Goal: Task Accomplishment & Management: Complete application form

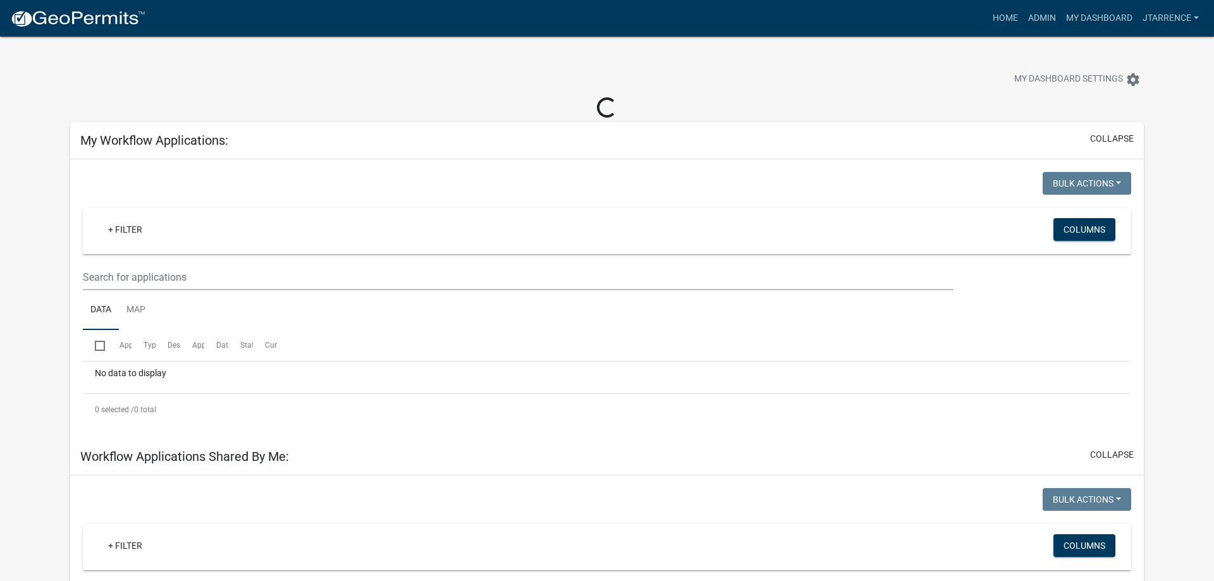
select select "3: 100"
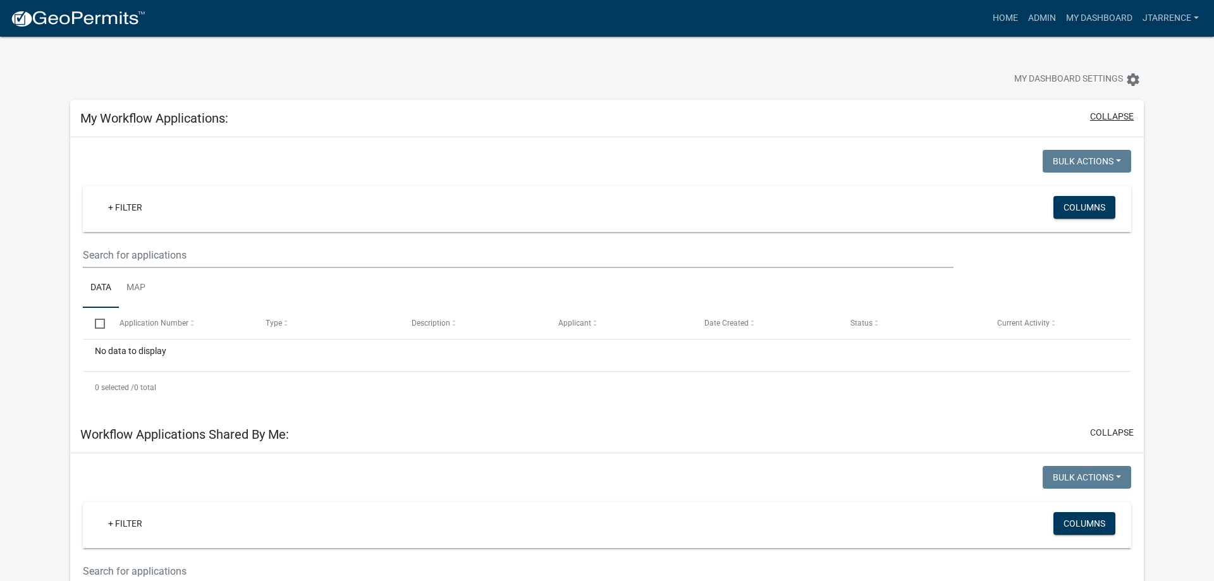
click at [1109, 121] on button "collapse" at bounding box center [1112, 116] width 44 height 13
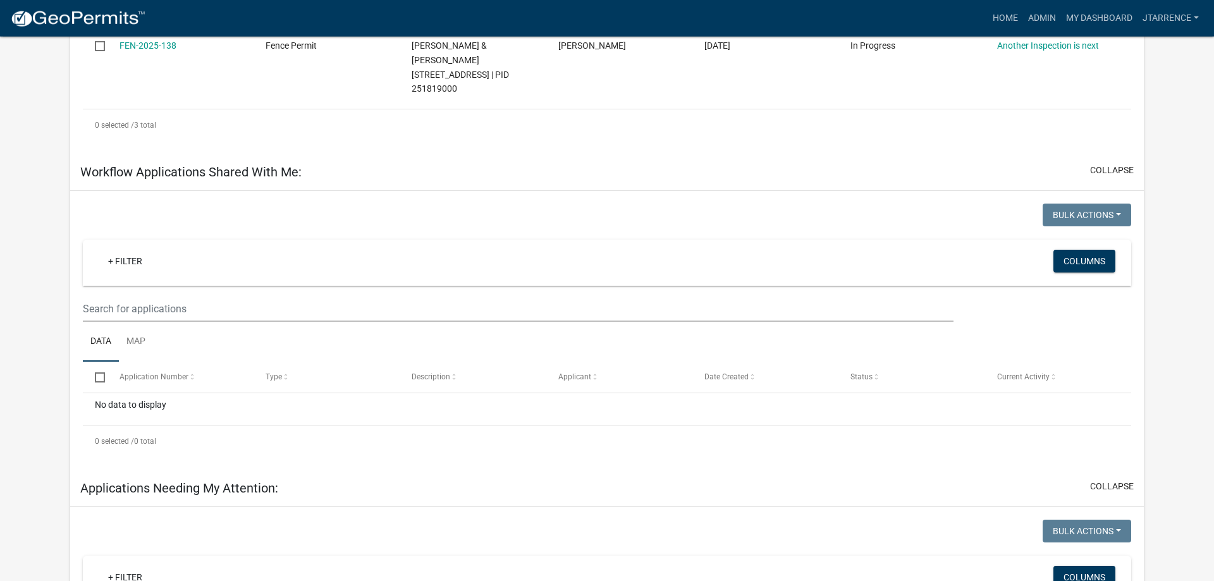
scroll to position [516, 0]
click at [1116, 165] on button "collapse" at bounding box center [1112, 171] width 44 height 13
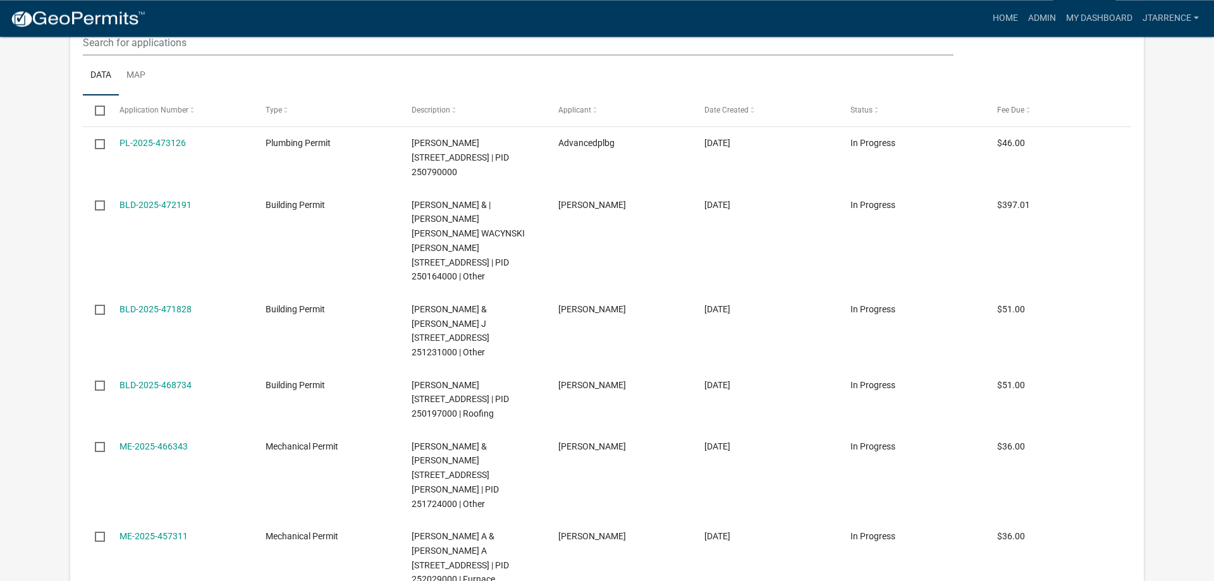
scroll to position [8575, 0]
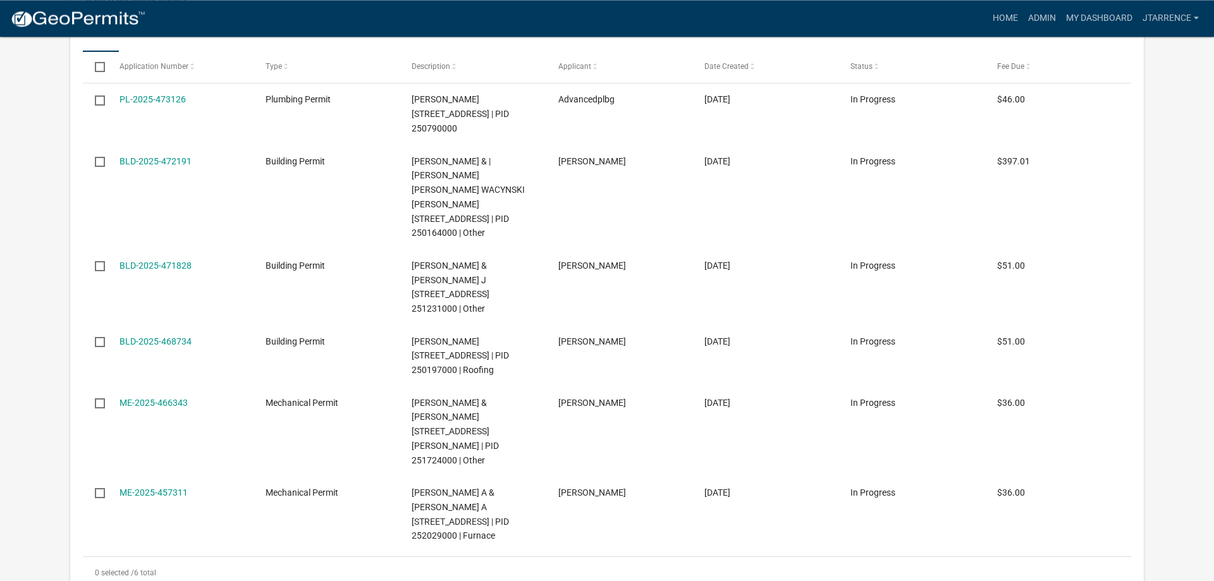
scroll to position [8704, 0]
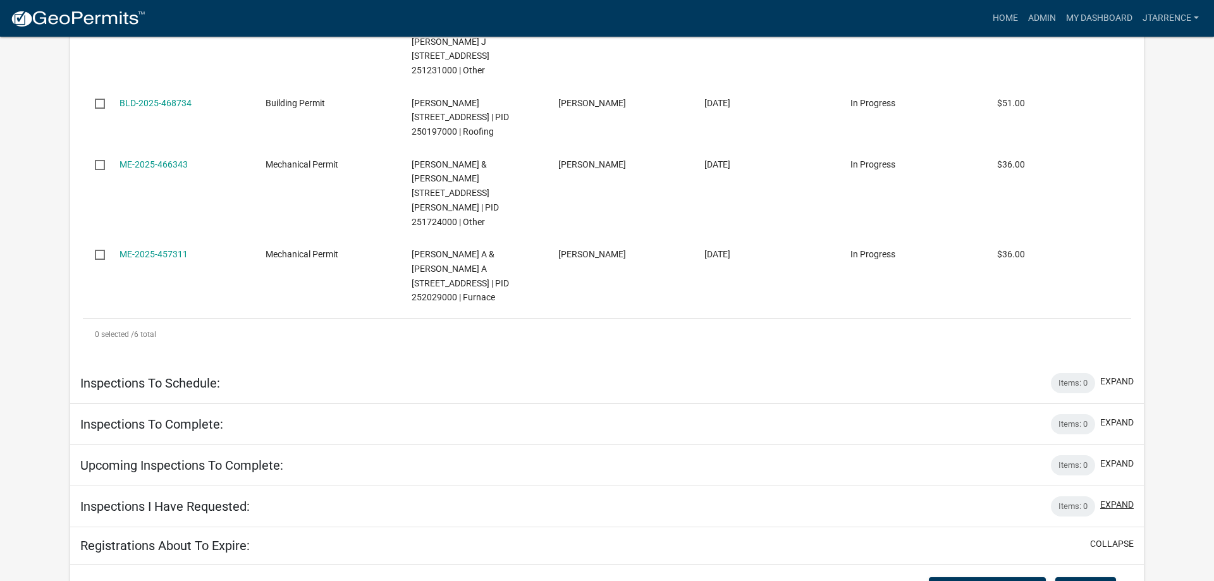
scroll to position [8898, 0]
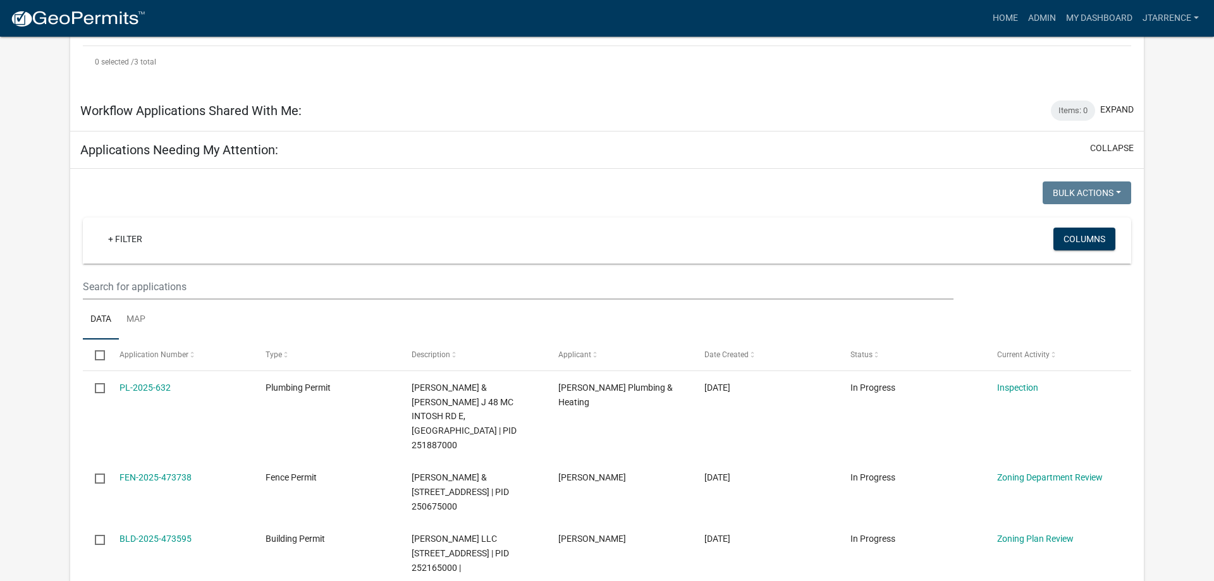
scroll to position [838, 0]
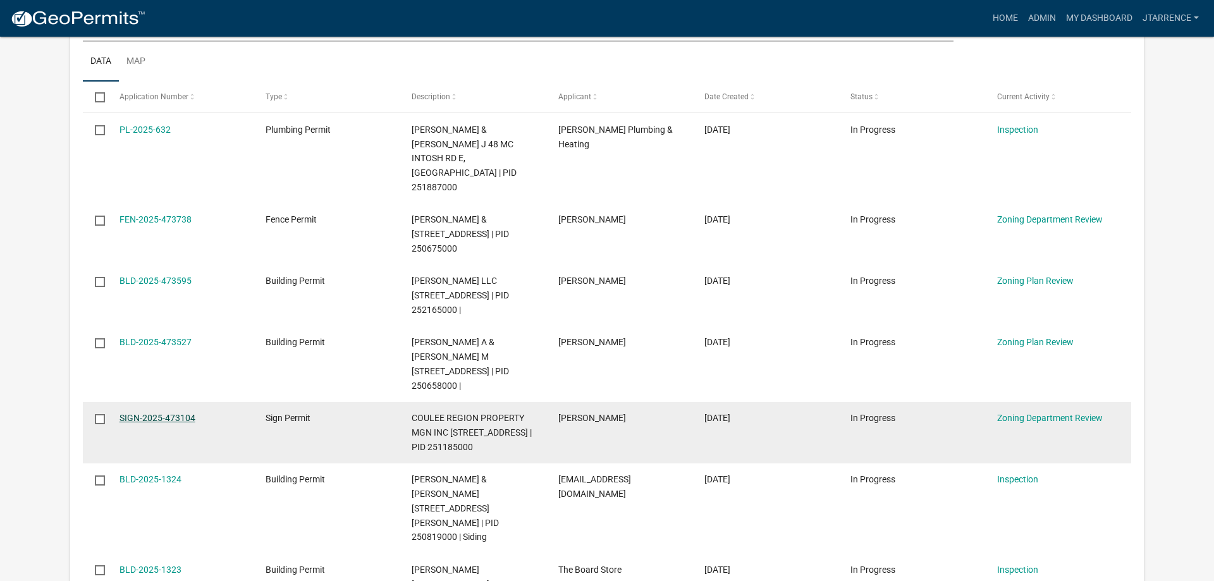
click at [180, 413] on link "SIGN-2025-473104" at bounding box center [157, 418] width 76 height 10
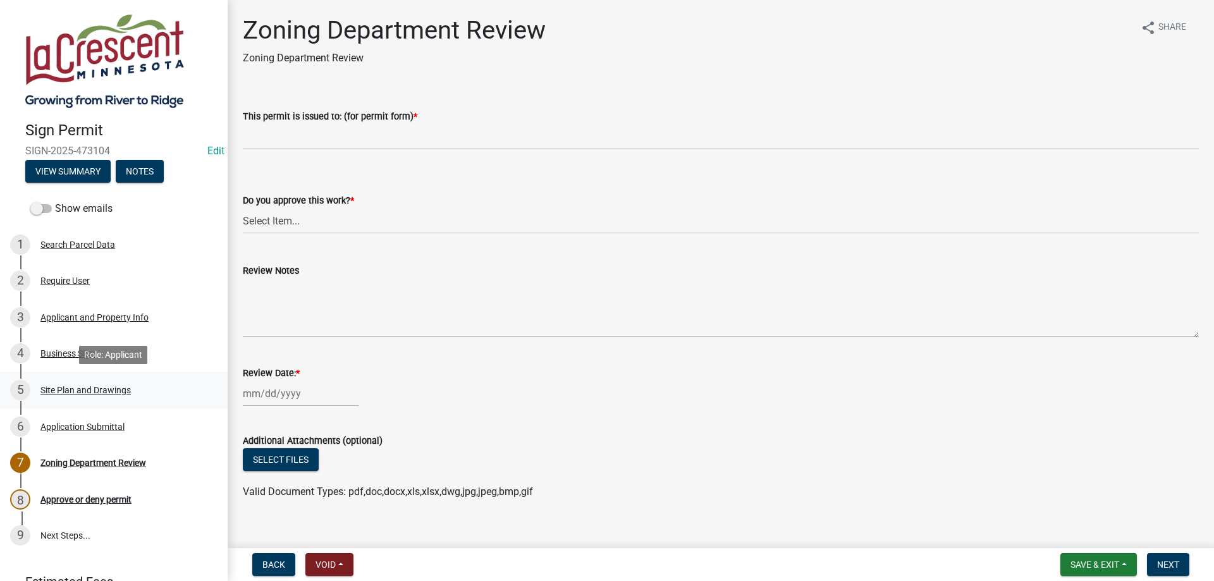
click at [82, 394] on div "Site Plan and Drawings" at bounding box center [85, 390] width 90 height 9
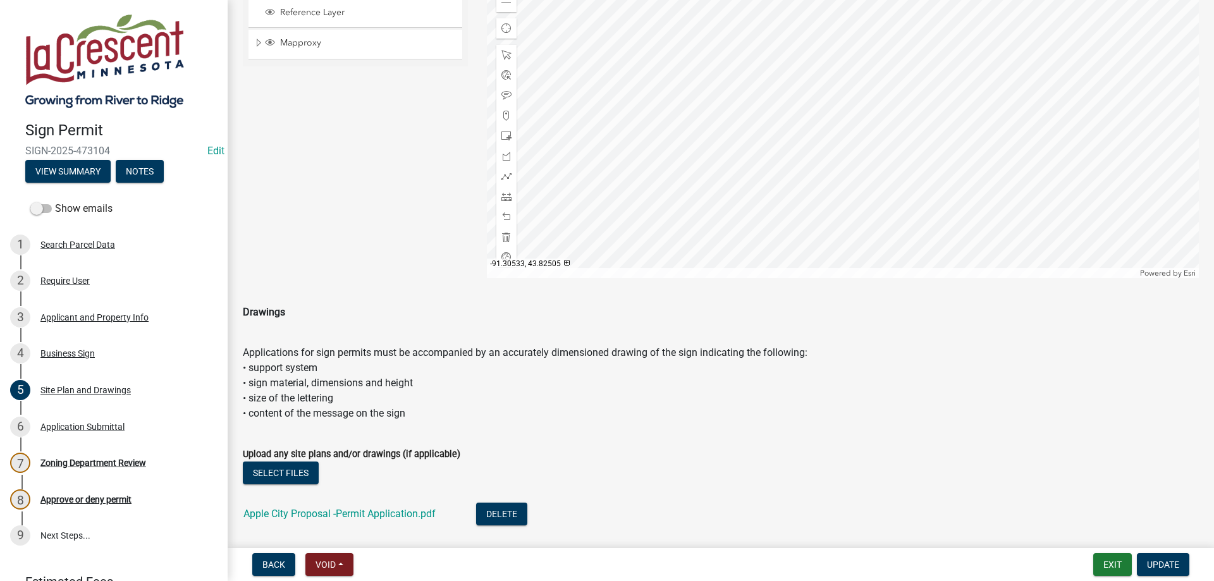
scroll to position [504, 0]
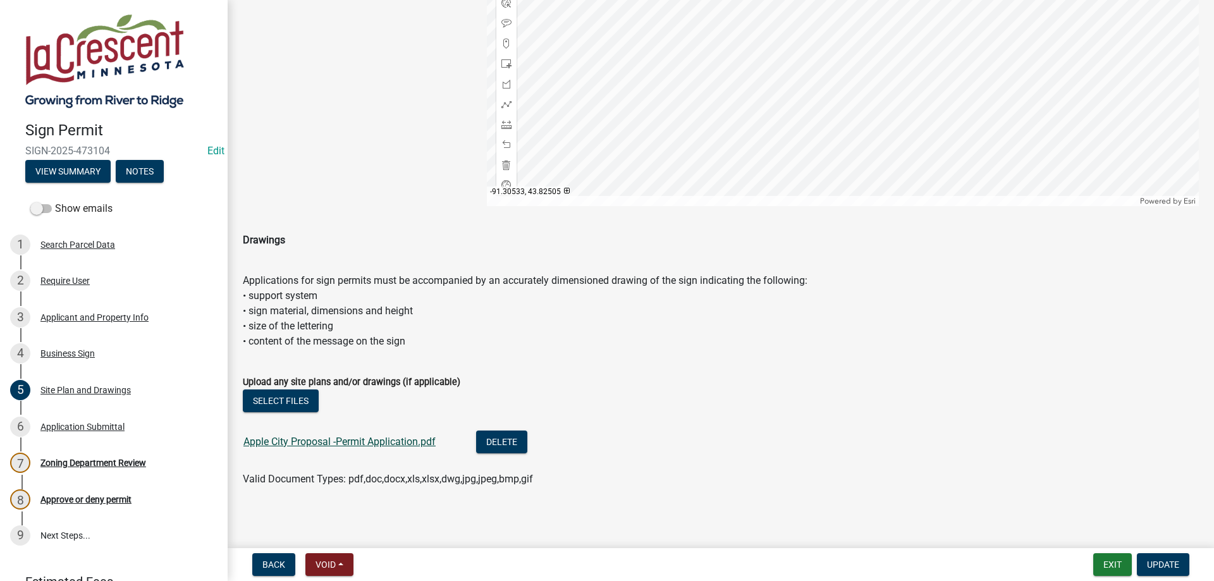
click at [324, 442] on link "Apple City Proposal -Permit Application.pdf" at bounding box center [339, 442] width 192 height 12
click at [100, 462] on div "Zoning Department Review" at bounding box center [93, 462] width 106 height 9
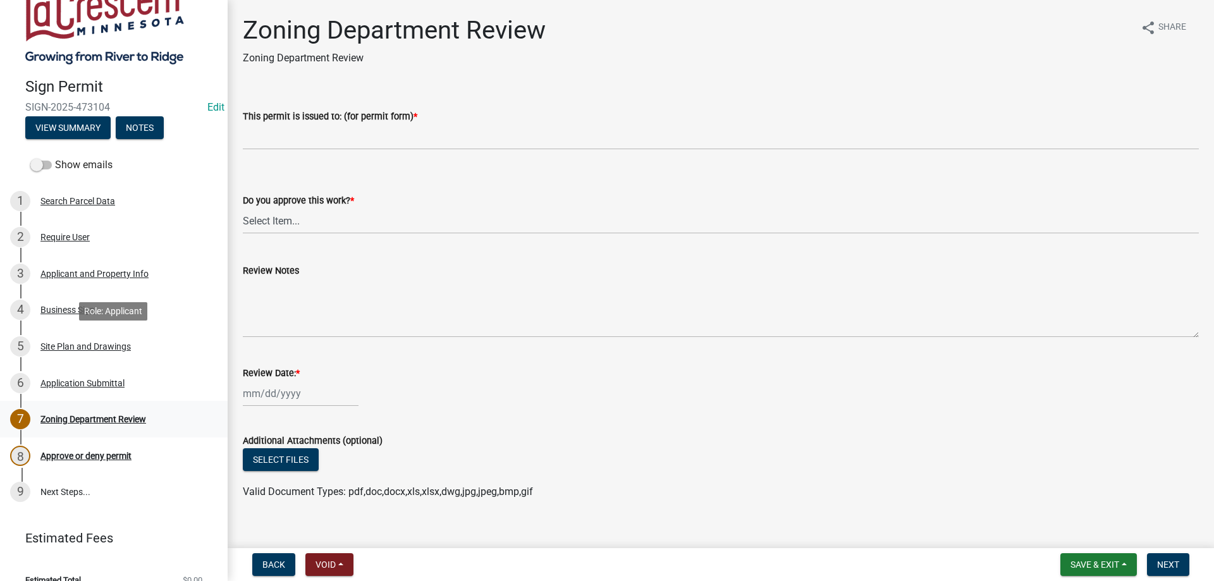
scroll to position [62, 0]
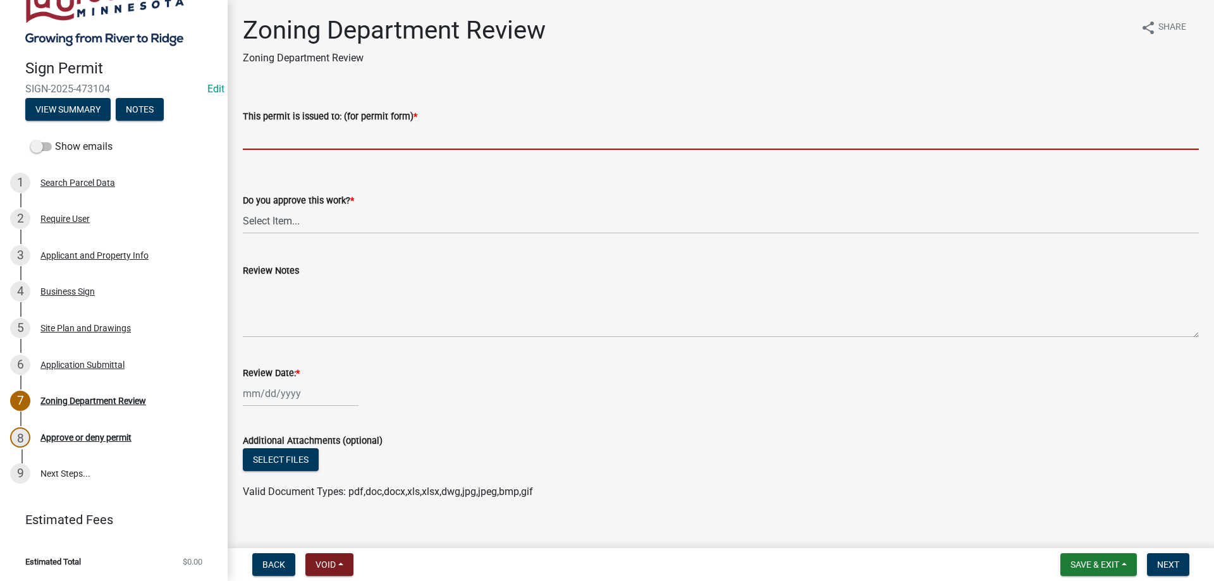
click at [281, 141] on input "This permit is issued to: (for permit form) *" at bounding box center [721, 137] width 956 height 26
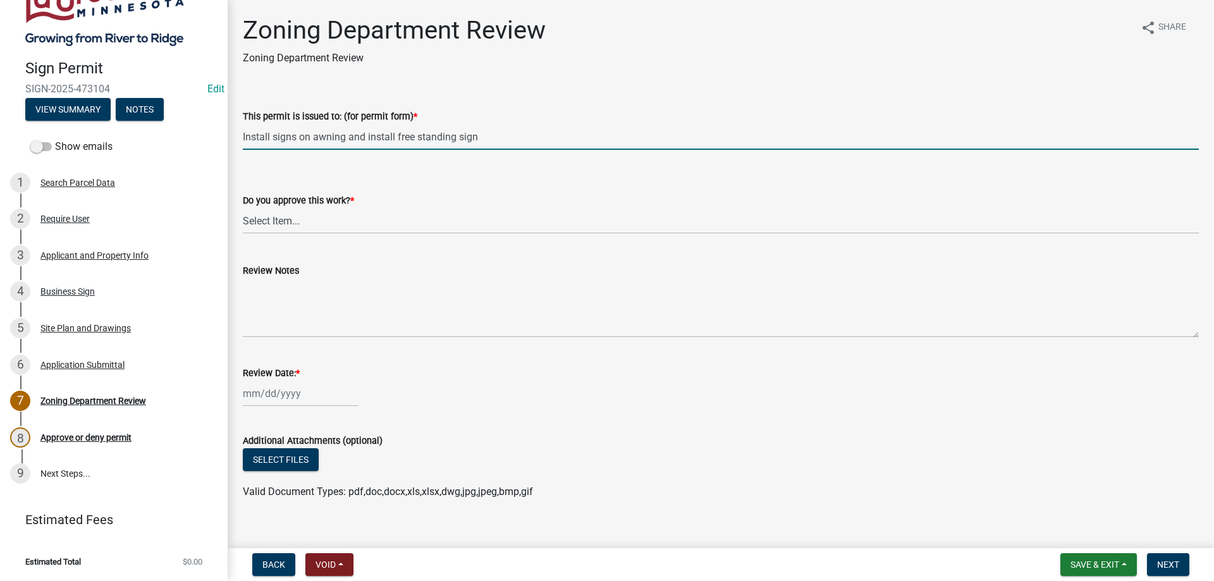
type input "Install signs on awning and install free standing sign"
click at [243, 208] on select "Select Item... Yes No" at bounding box center [721, 221] width 956 height 26
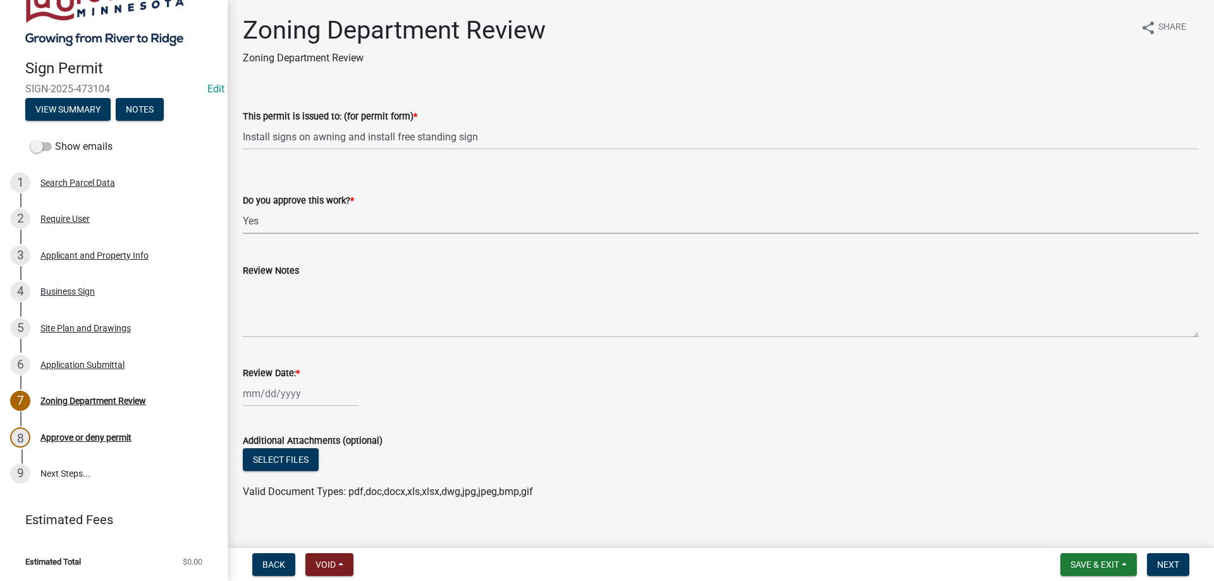
click option "Yes" at bounding box center [0, 0] width 0 height 0
select select "07044770-5d99-492d-acbf-5e18ce7b2bce"
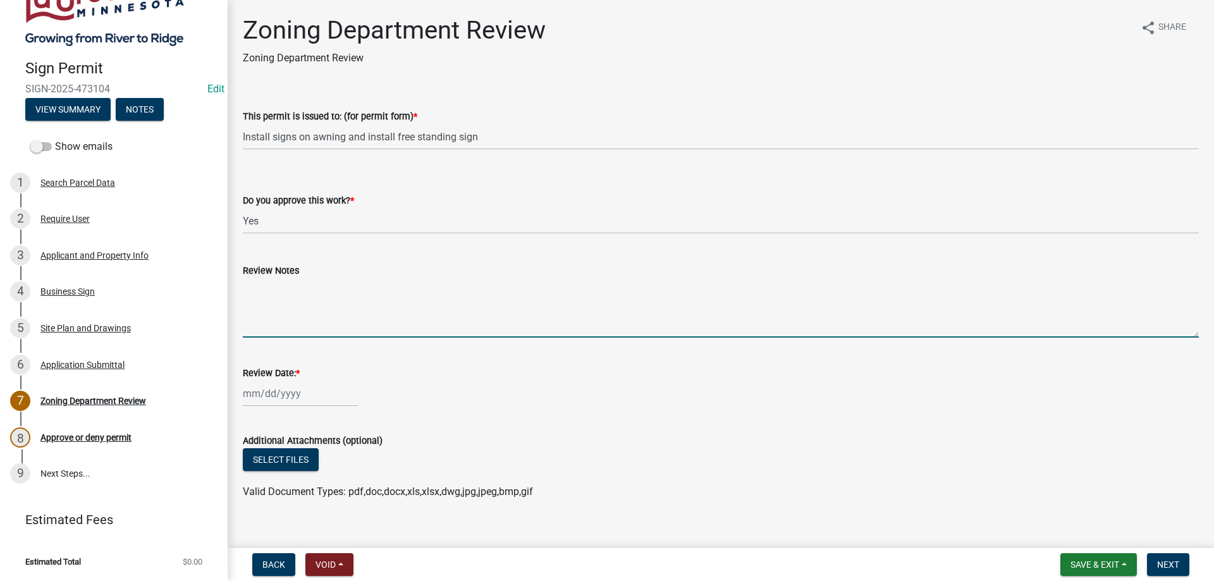
click at [292, 289] on textarea "Review Notes" at bounding box center [721, 307] width 956 height 59
type textarea "Call for inspection when work is completed"
click at [291, 394] on input "Review Date: *" at bounding box center [301, 394] width 116 height 26
select select "9"
select select "2025"
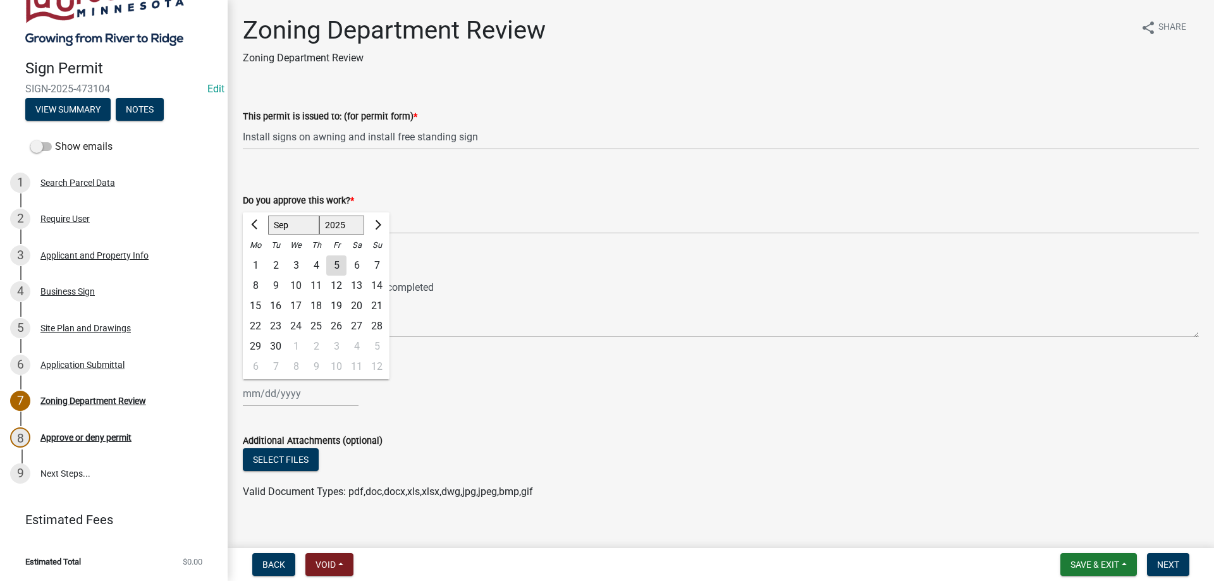
click at [337, 267] on div "5" at bounding box center [336, 265] width 20 height 20
type input "[DATE]"
click at [531, 370] on div "Review Date: *" at bounding box center [721, 372] width 956 height 15
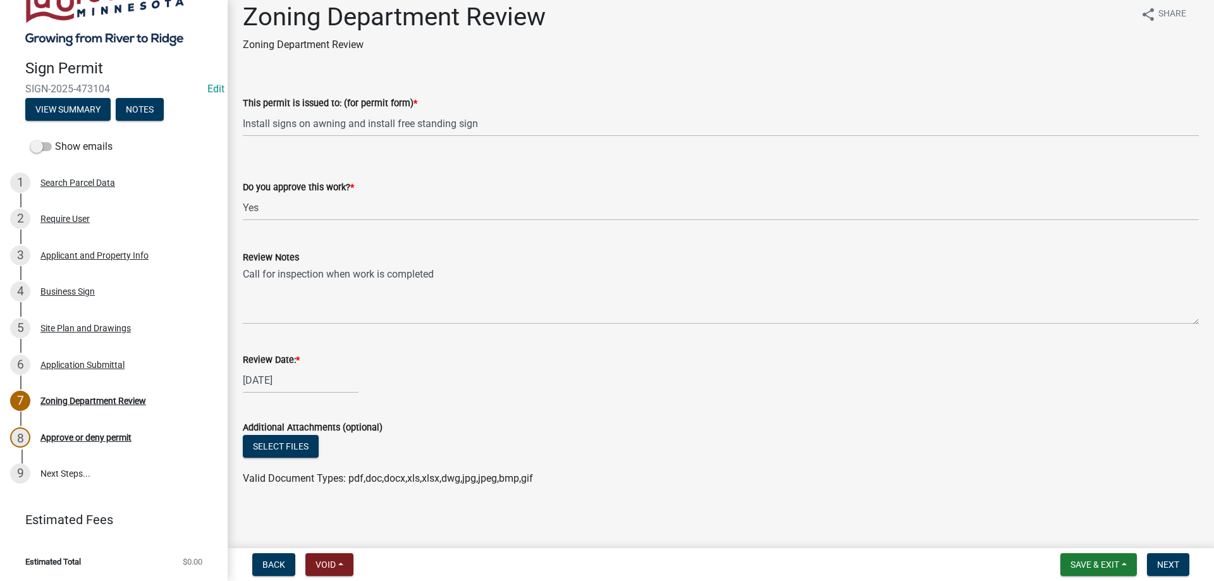
scroll to position [17, 0]
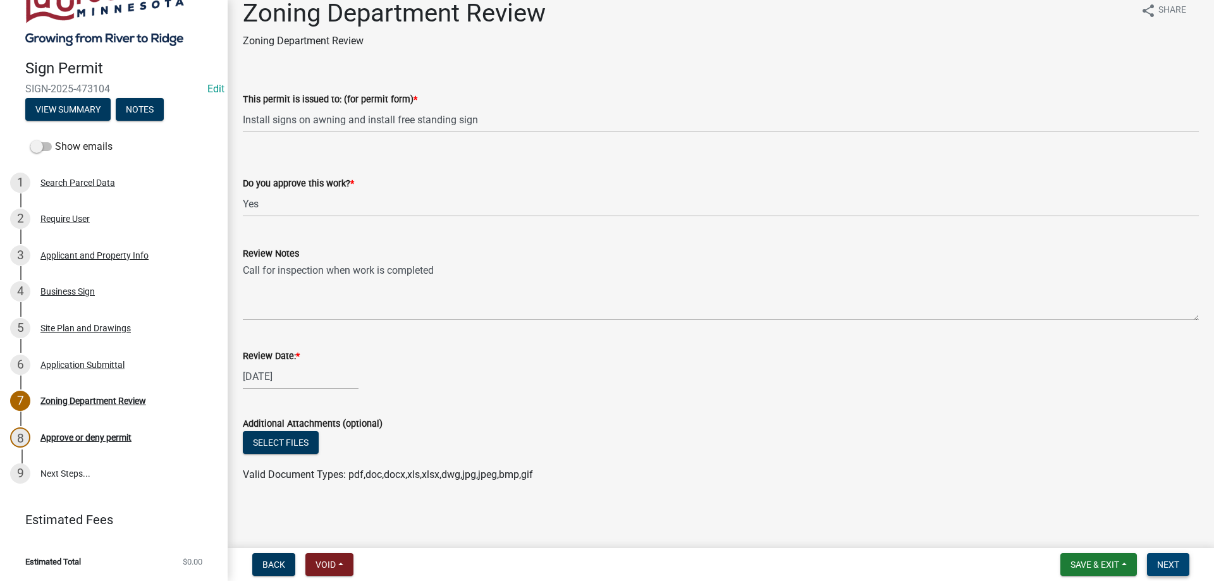
click at [1166, 561] on span "Next" at bounding box center [1168, 564] width 22 height 10
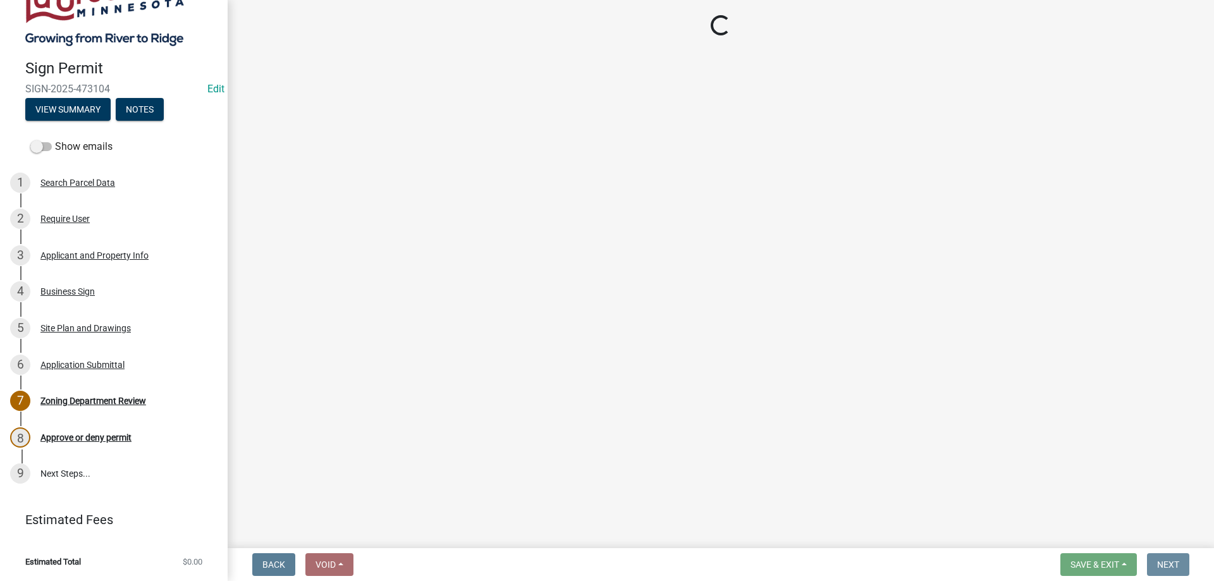
scroll to position [0, 0]
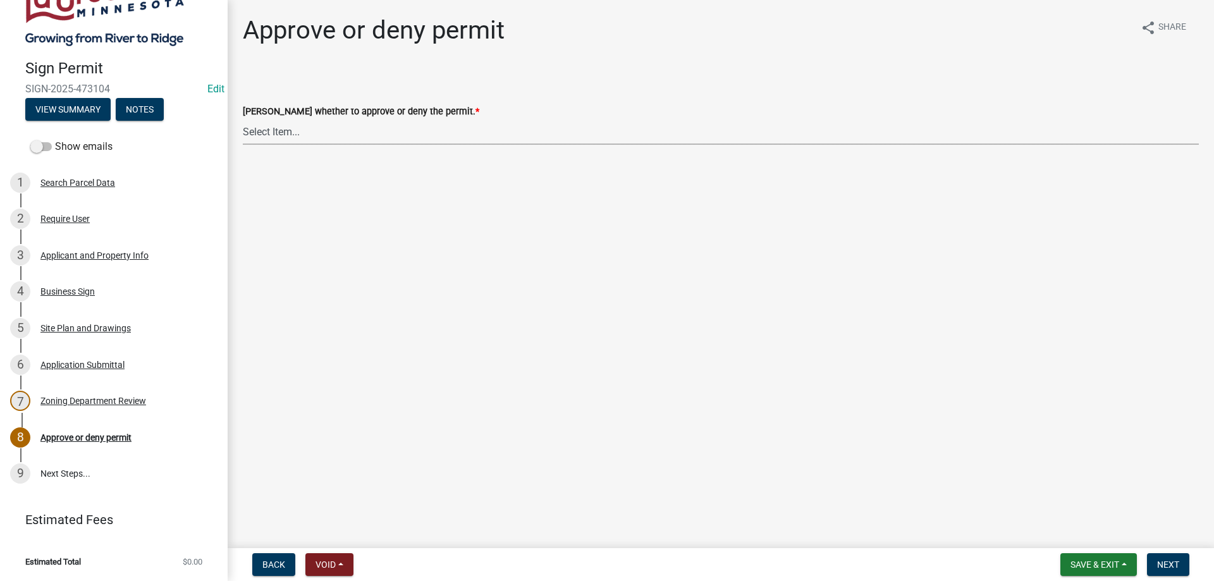
click at [243, 119] on select "Select Item... Approve Deny" at bounding box center [721, 132] width 956 height 26
click option "Approve" at bounding box center [0, 0] width 0 height 0
select select "c5e9db2a-6b63-4d0a-bcf6-6b0861cba087"
click at [1162, 561] on span "Next" at bounding box center [1168, 564] width 22 height 10
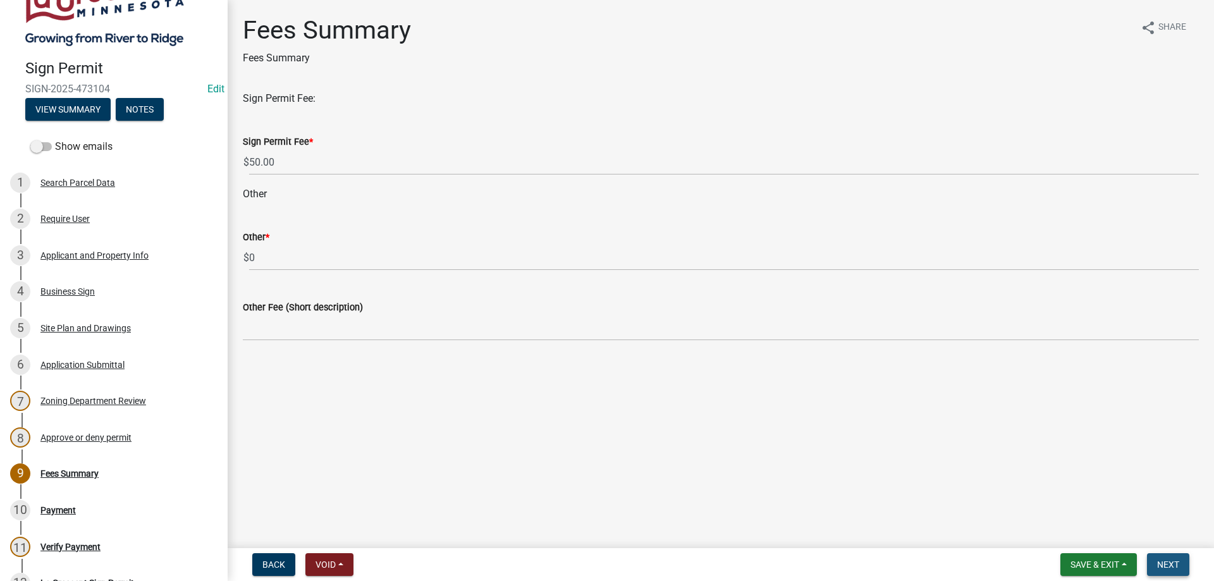
click at [1174, 562] on span "Next" at bounding box center [1168, 564] width 22 height 10
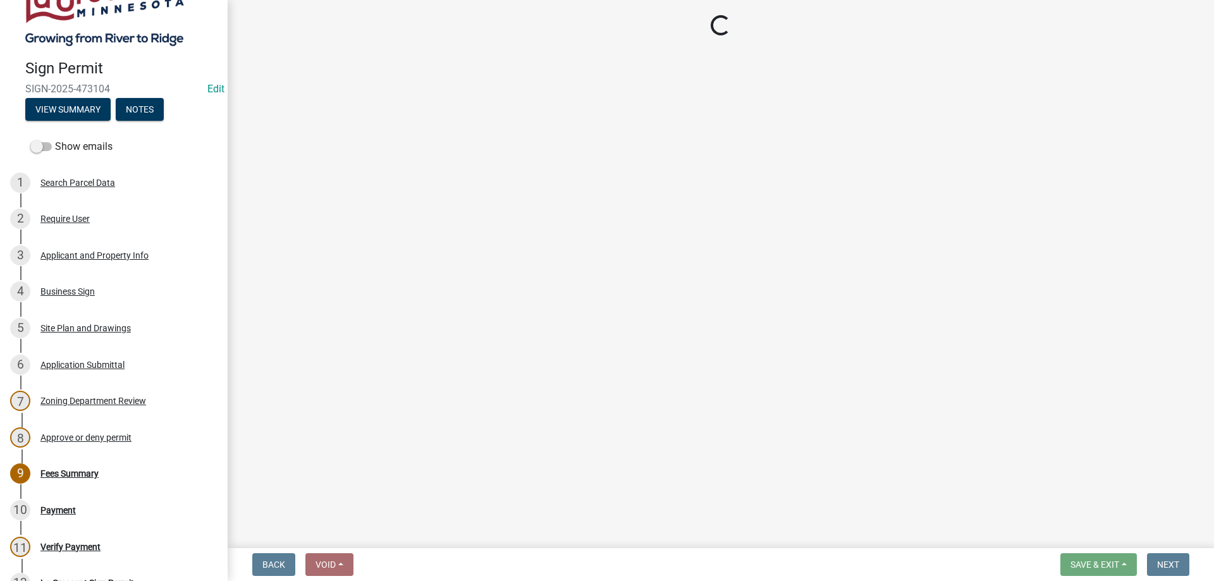
select select "3: 3"
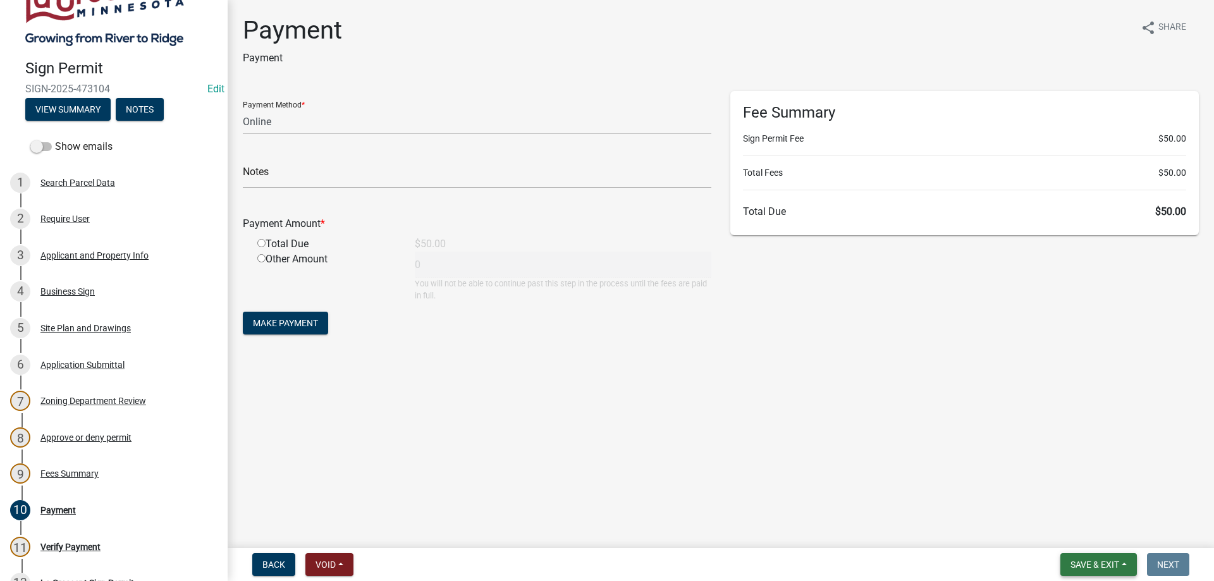
click at [1088, 561] on span "Save & Exit" at bounding box center [1094, 564] width 49 height 10
click at [1068, 528] on button "Save & Exit" at bounding box center [1085, 531] width 101 height 30
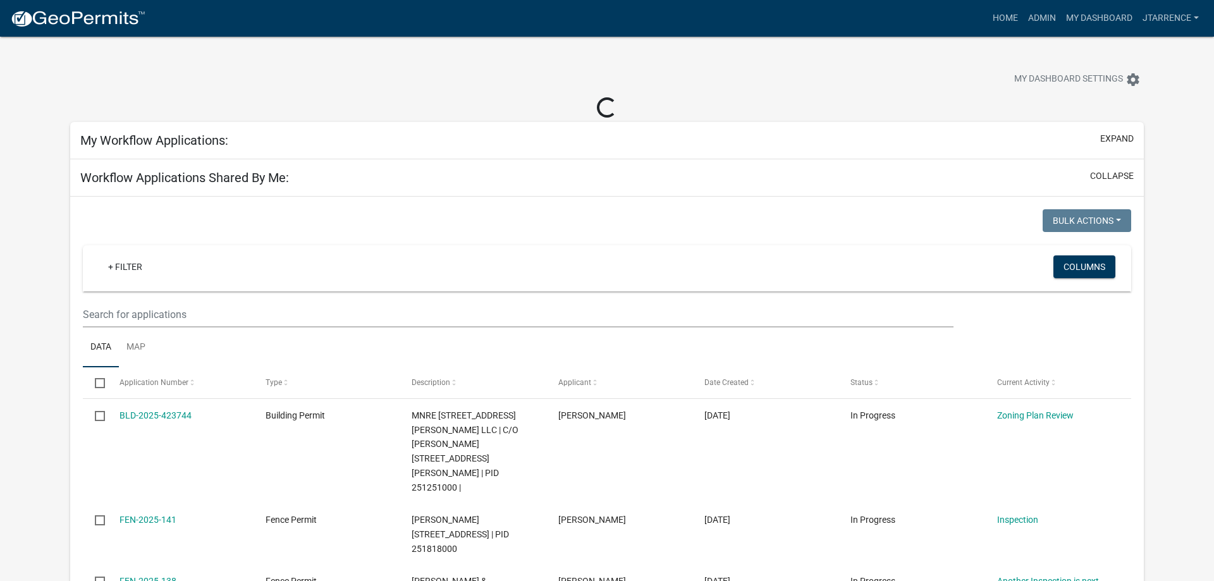
select select "3: 100"
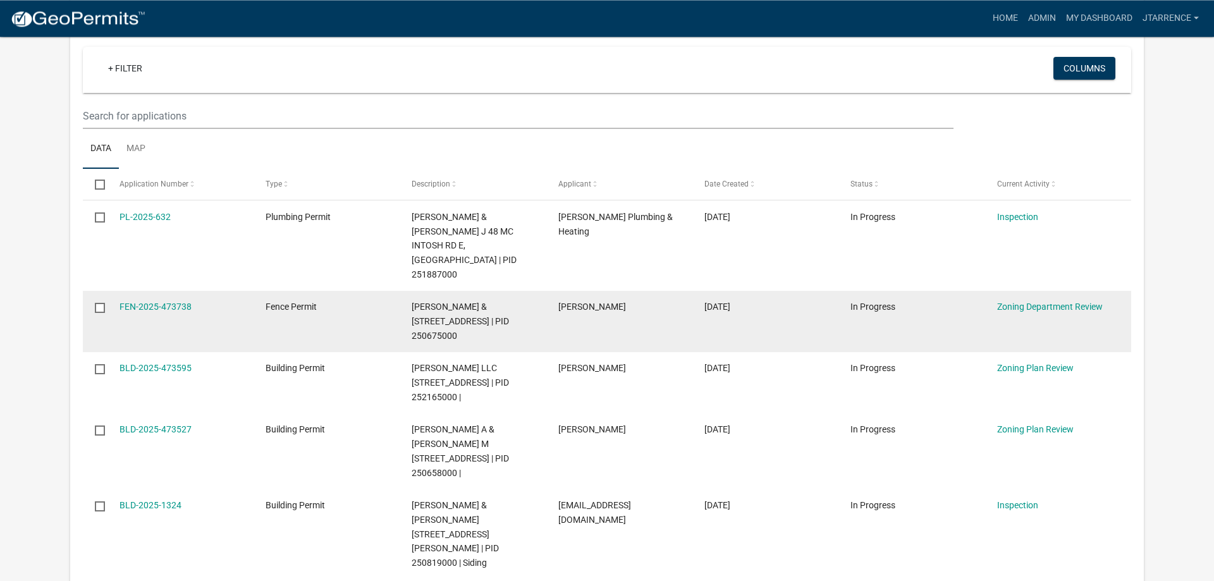
scroll to position [774, 0]
